Goal: Navigation & Orientation: Find specific page/section

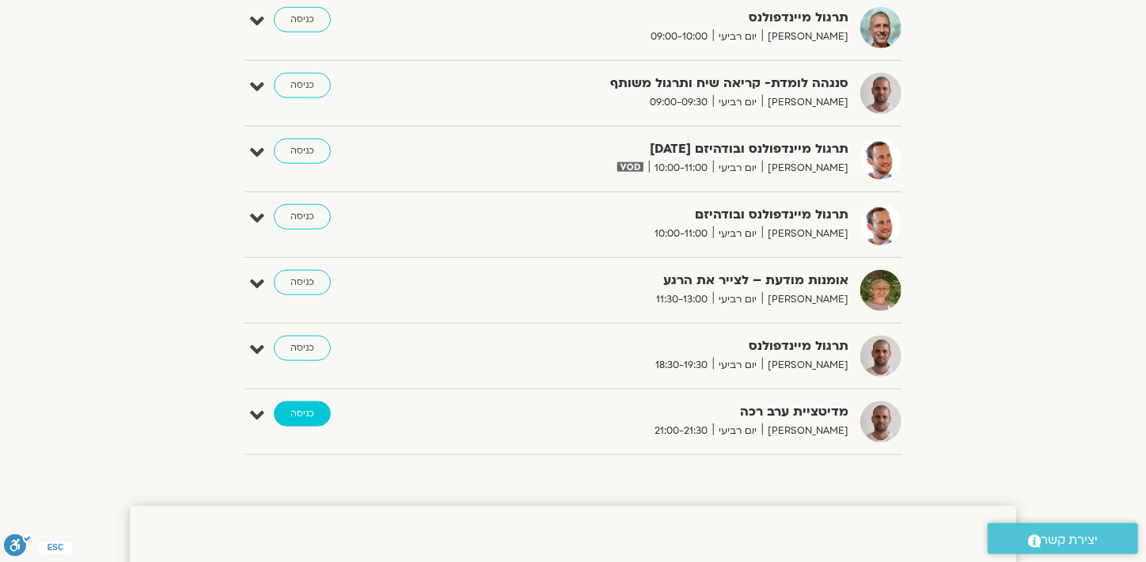
click at [294, 413] on link "כניסה" at bounding box center [302, 413] width 57 height 25
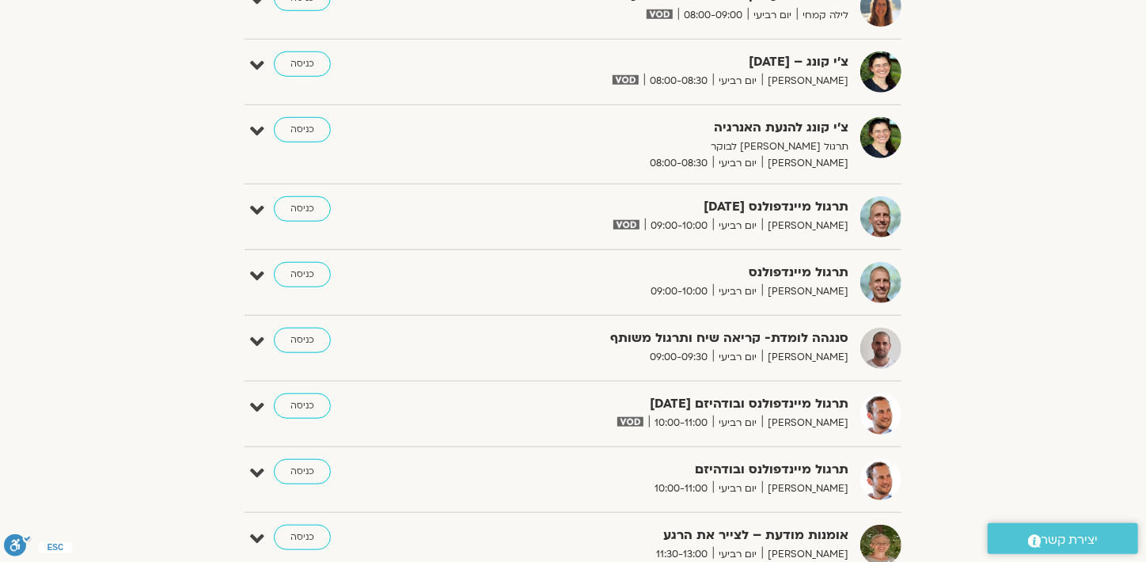
scroll to position [989, 0]
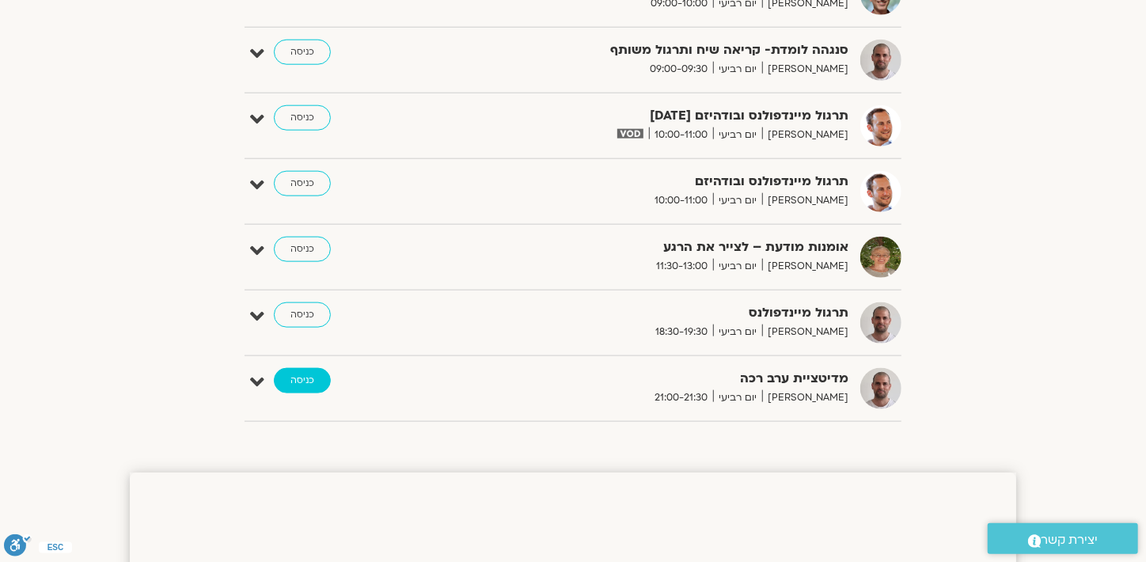
click at [311, 382] on link "כניסה" at bounding box center [302, 380] width 57 height 25
